Goal: Check status: Check status

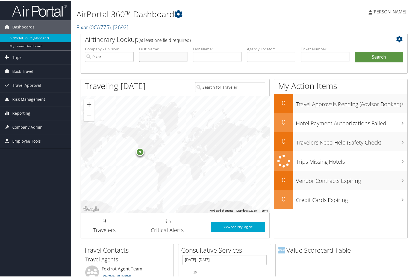
click at [170, 57] on input "text" at bounding box center [163, 56] width 49 height 10
type input "[PERSON_NAME]"
click at [355, 51] on button "Search" at bounding box center [379, 56] width 49 height 11
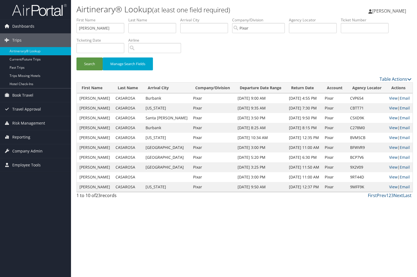
click at [163, 215] on div "Airtinerary® Lookup (at least one field required) KRISTINA RUUD-HEWITT KRISTINA…" at bounding box center [244, 138] width 346 height 277
click at [402, 77] on link "Table Actions" at bounding box center [396, 79] width 32 height 6
click at [360, 105] on link "Page Length" at bounding box center [373, 105] width 72 height 9
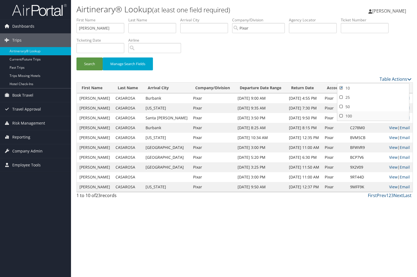
click at [341, 113] on link "100" at bounding box center [373, 115] width 72 height 9
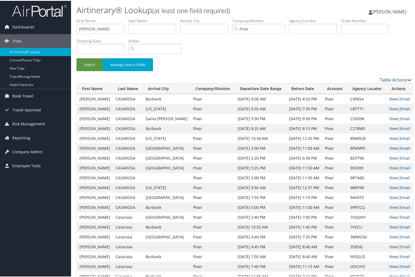
click at [389, 98] on link "View" at bounding box center [393, 97] width 8 height 5
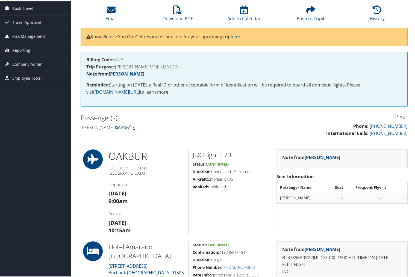
scroll to position [14, 0]
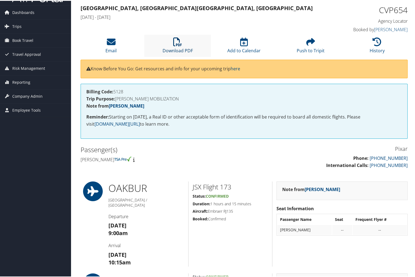
click at [180, 43] on icon at bounding box center [177, 41] width 9 height 9
